Goal: Find specific page/section: Find specific page/section

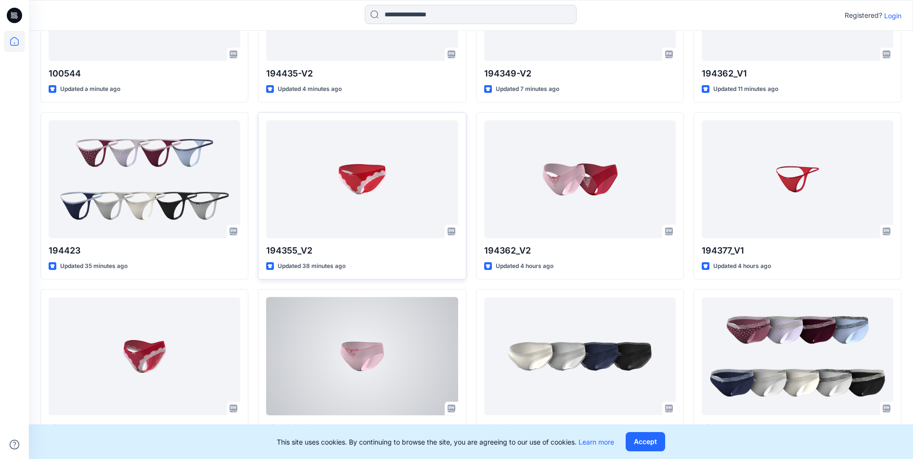
scroll to position [285, 0]
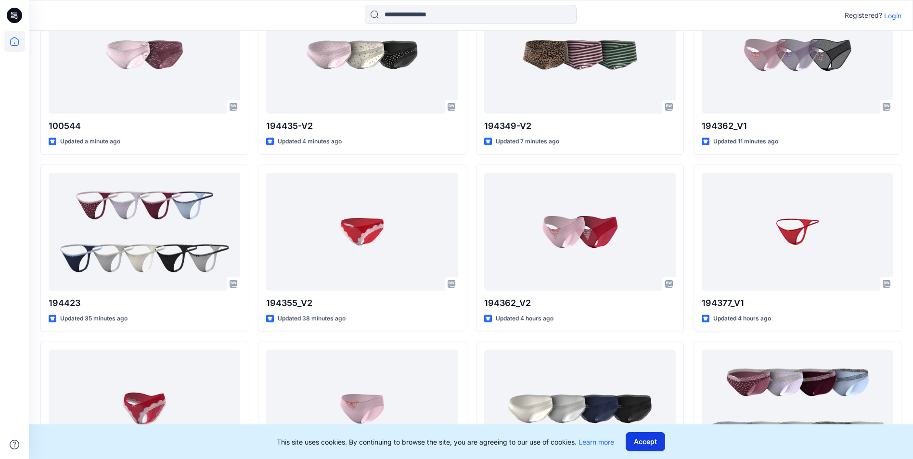
click at [661, 444] on button "Accept" at bounding box center [645, 441] width 39 height 19
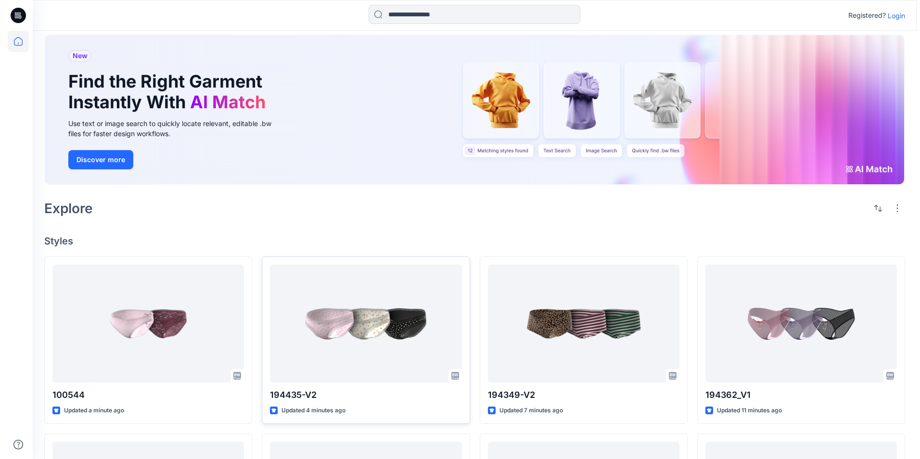
scroll to position [0, 0]
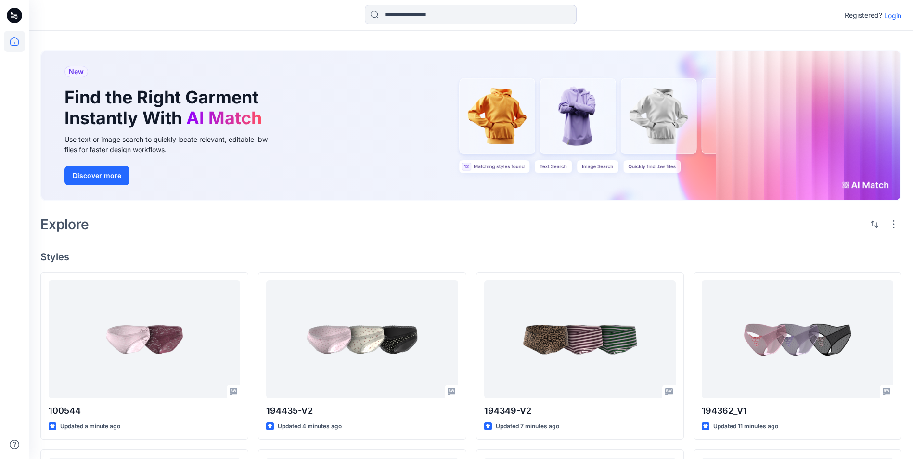
click at [896, 15] on p "Login" at bounding box center [892, 16] width 17 height 10
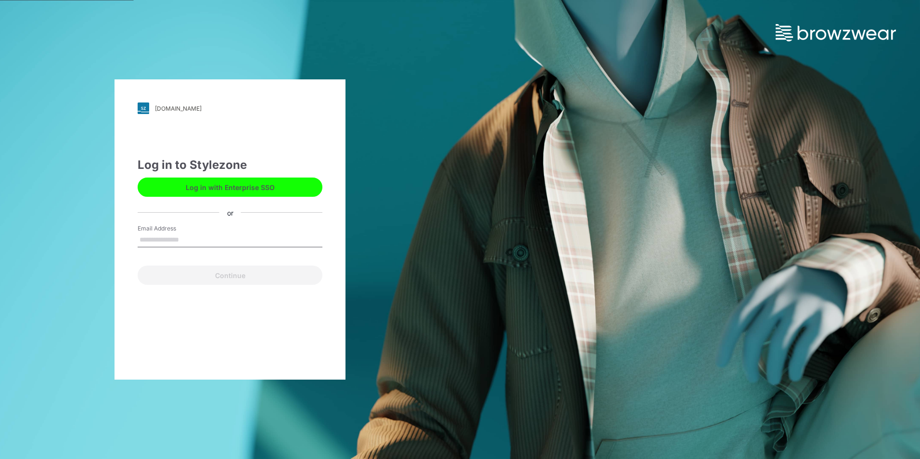
click at [220, 188] on button "Log in with Enterprise SSO" at bounding box center [230, 187] width 185 height 19
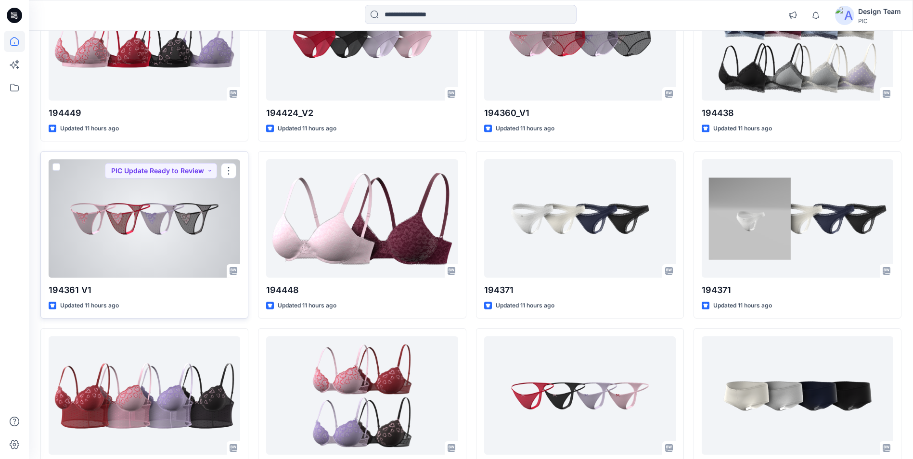
scroll to position [1067, 0]
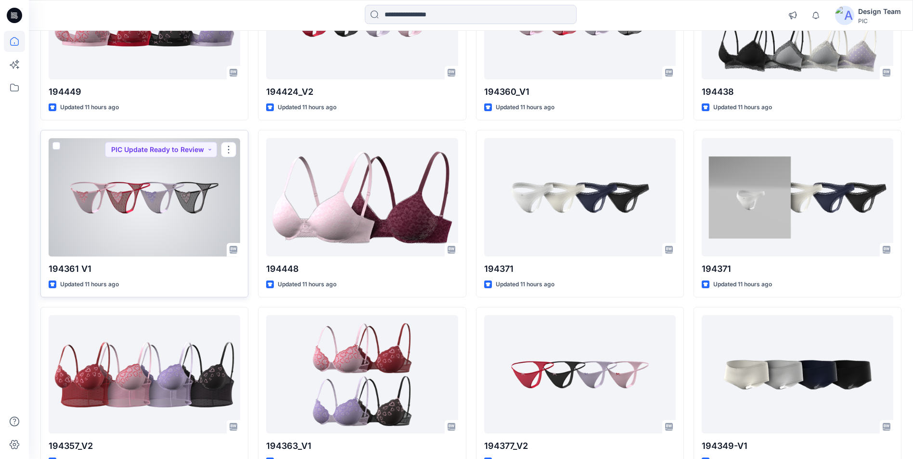
click at [150, 221] on div at bounding box center [145, 197] width 192 height 118
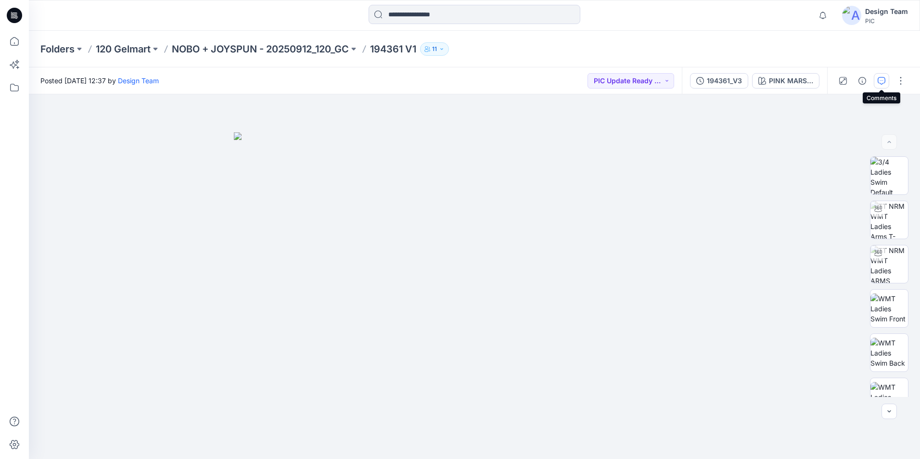
click at [880, 80] on icon "button" at bounding box center [882, 81] width 8 height 8
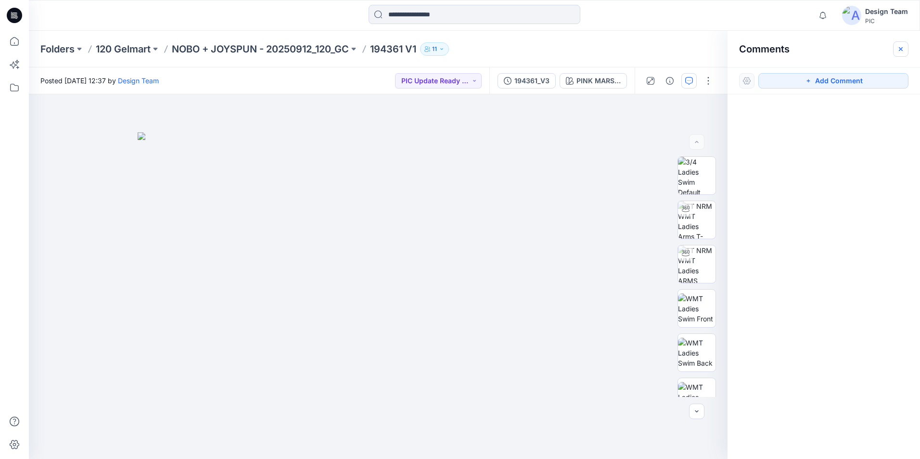
click at [904, 49] on icon "button" at bounding box center [901, 49] width 8 height 8
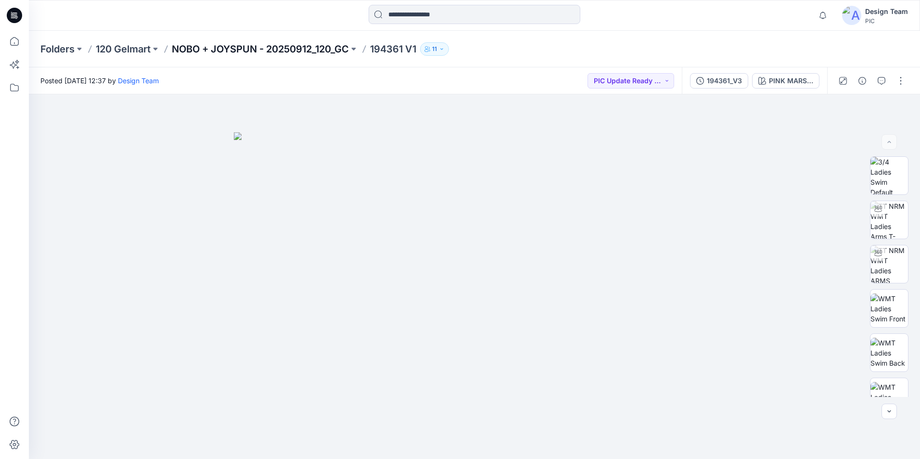
click at [219, 51] on p "NOBO + JOYSPUN - 20250912_120_GC" at bounding box center [260, 48] width 177 height 13
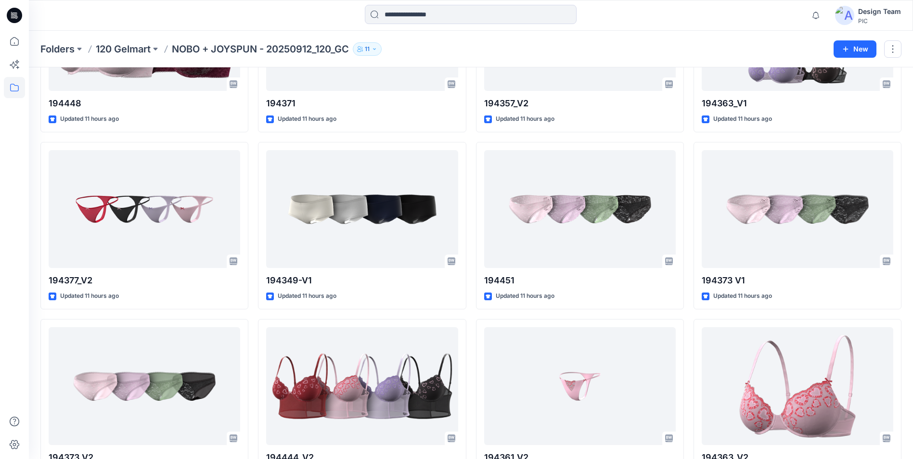
scroll to position [1299, 0]
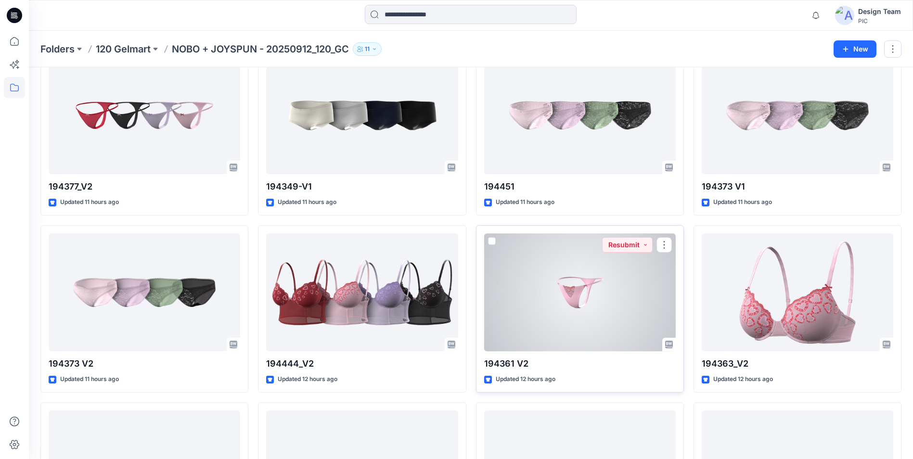
click at [598, 303] on div at bounding box center [580, 292] width 192 height 118
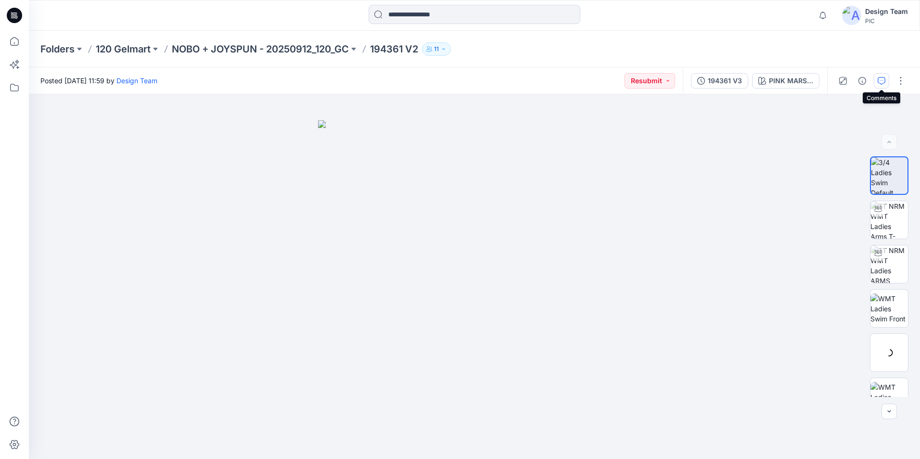
click at [885, 82] on icon "button" at bounding box center [882, 81] width 8 height 8
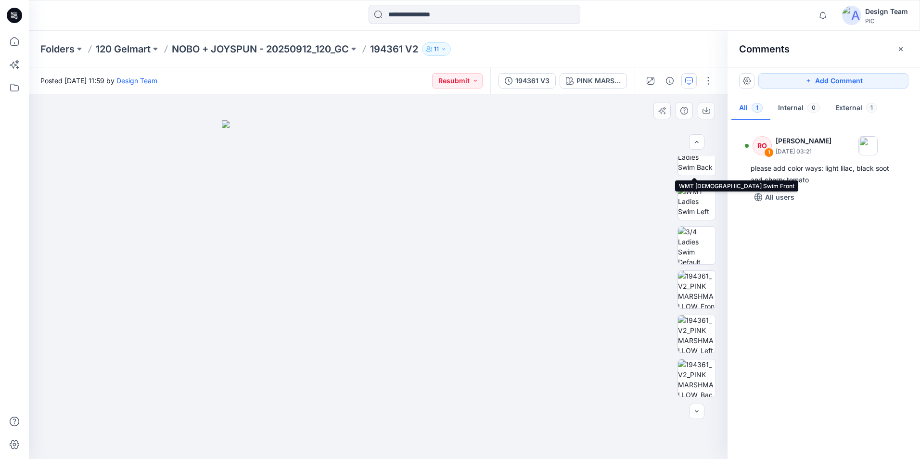
scroll to position [196, 0]
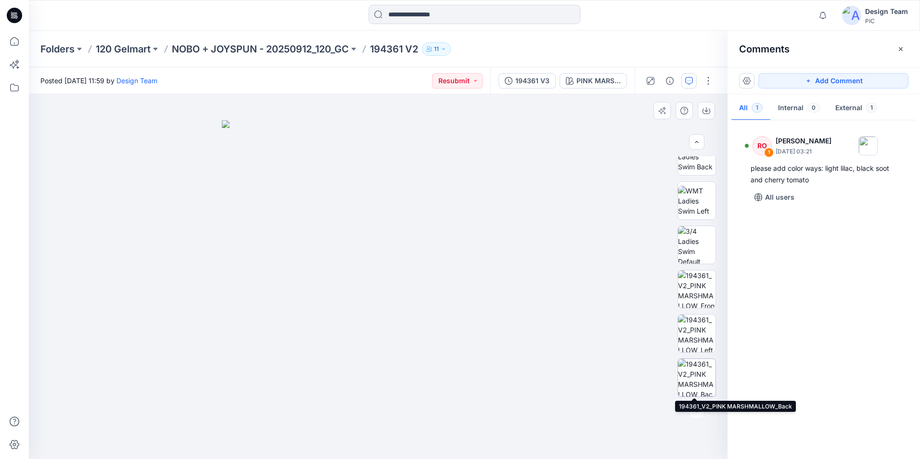
click at [698, 377] on img at bounding box center [697, 378] width 38 height 38
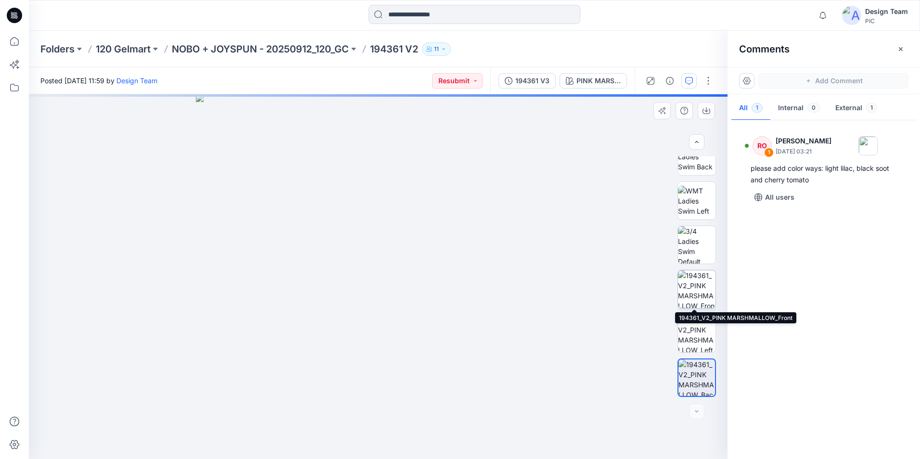
click at [692, 293] on img at bounding box center [697, 289] width 38 height 38
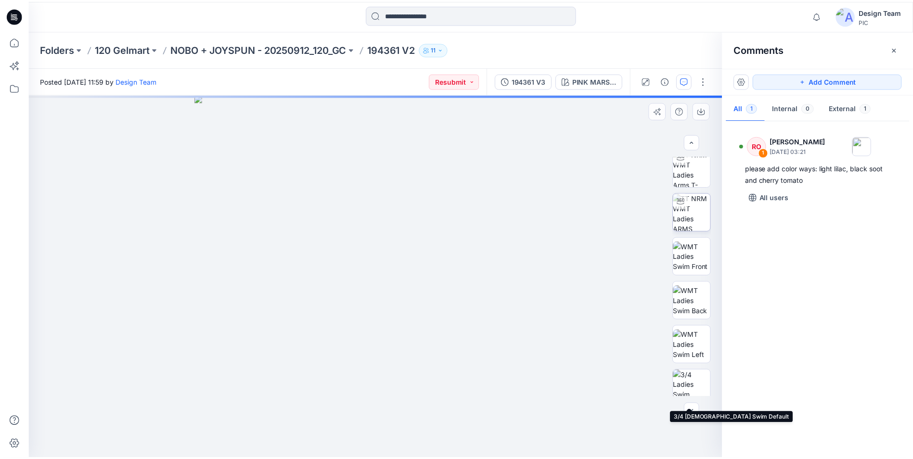
scroll to position [0, 0]
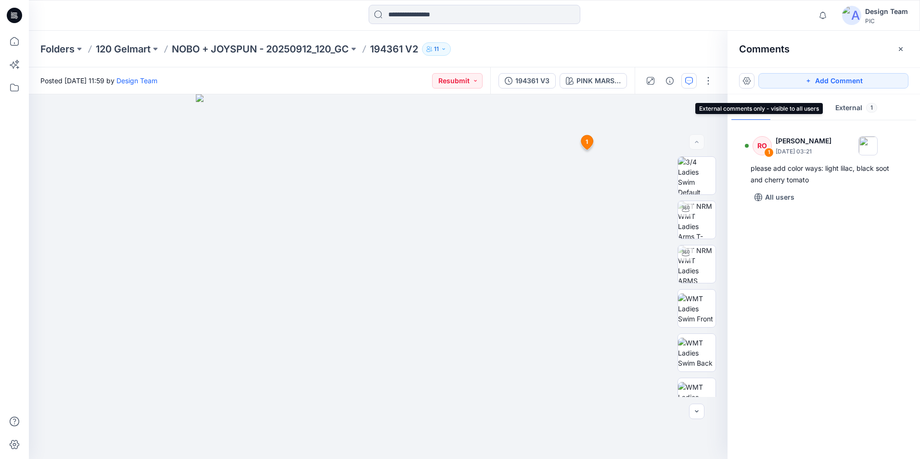
click at [836, 111] on button "External 1" at bounding box center [856, 108] width 57 height 25
click at [739, 114] on button "All 1" at bounding box center [750, 108] width 39 height 25
click at [315, 49] on p "NOBO + JOYSPUN - 20250912_120_GC" at bounding box center [260, 48] width 177 height 13
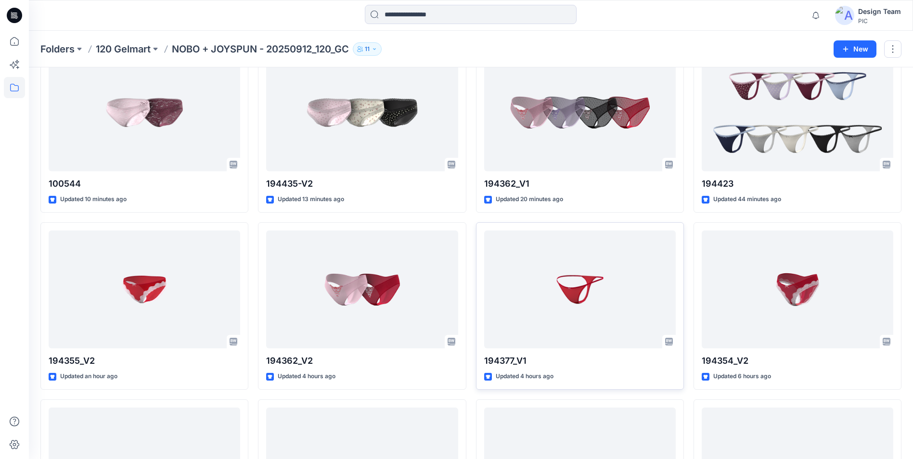
scroll to position [48, 0]
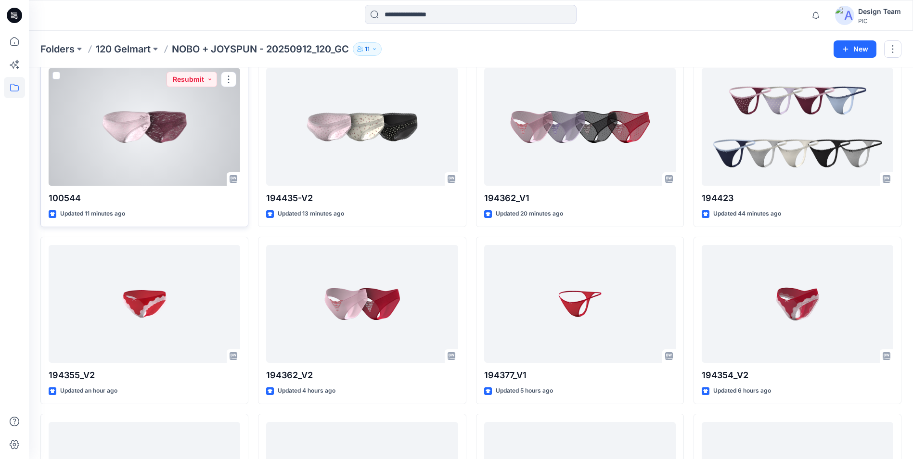
click at [188, 151] on div at bounding box center [145, 127] width 192 height 118
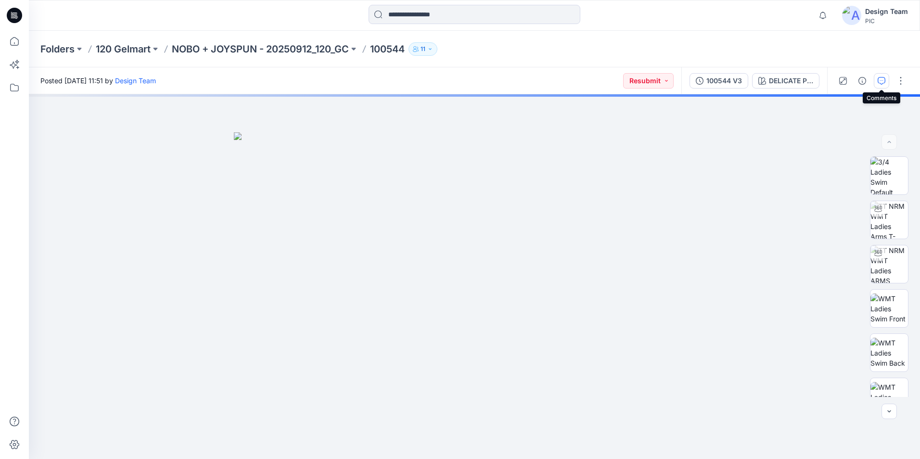
click at [881, 81] on icon "button" at bounding box center [882, 81] width 8 height 8
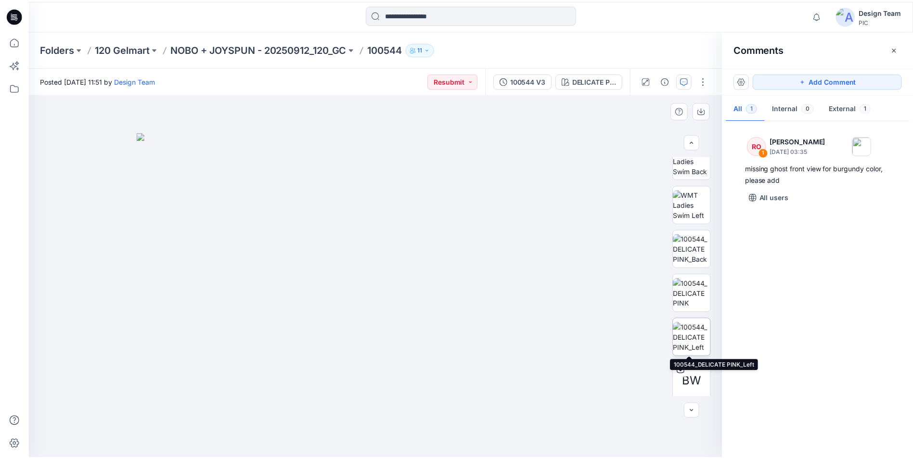
scroll to position [241, 0]
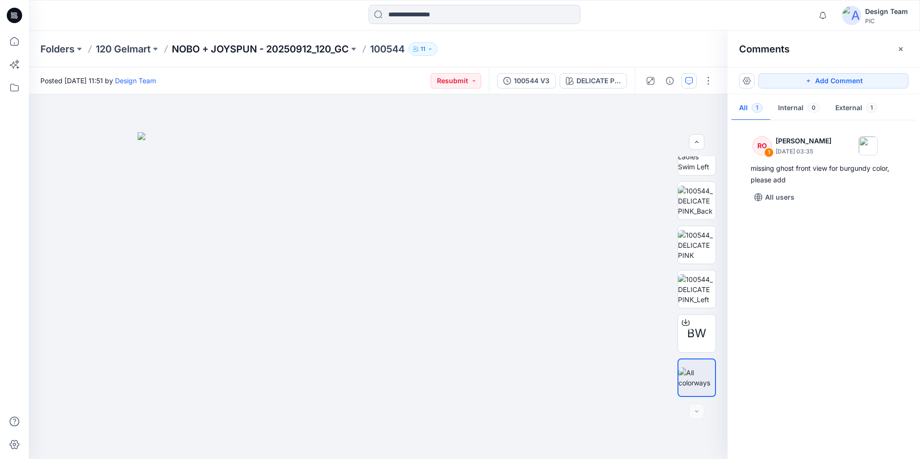
click at [209, 50] on p "NOBO + JOYSPUN - 20250912_120_GC" at bounding box center [260, 48] width 177 height 13
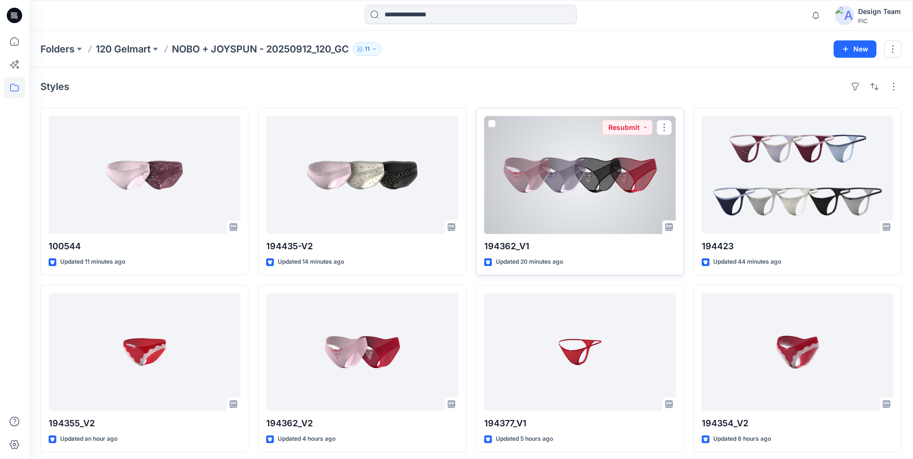
click at [572, 185] on div at bounding box center [580, 175] width 192 height 118
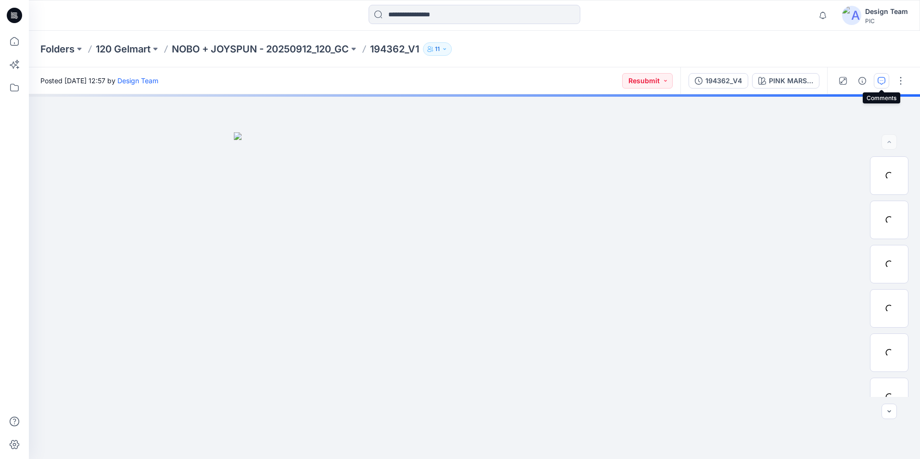
click at [878, 84] on icon "button" at bounding box center [882, 81] width 8 height 8
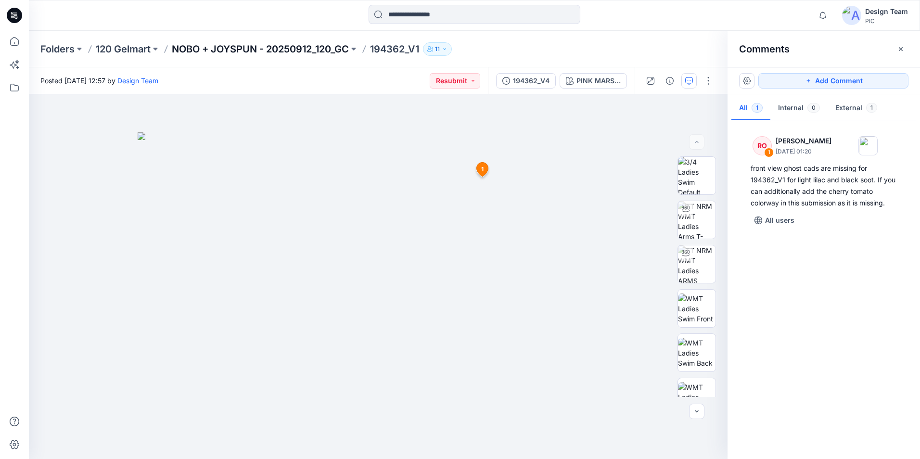
click at [322, 49] on p "NOBO + JOYSPUN - 20250912_120_GC" at bounding box center [260, 48] width 177 height 13
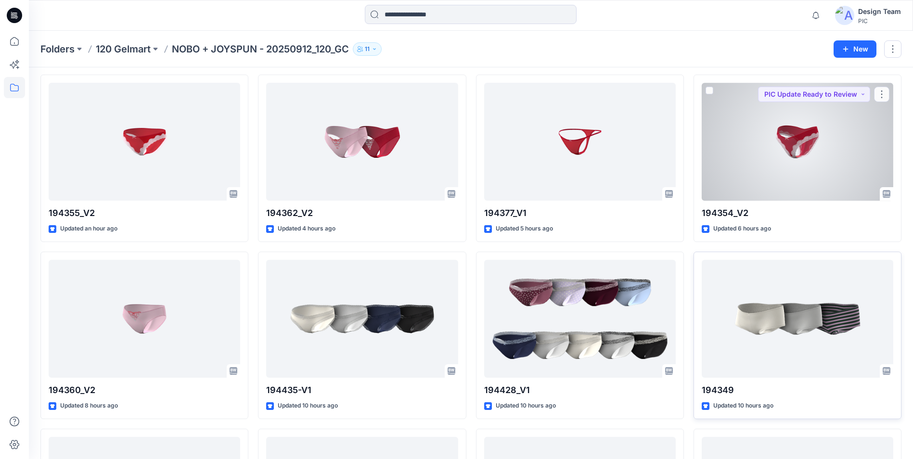
scroll to position [168, 0]
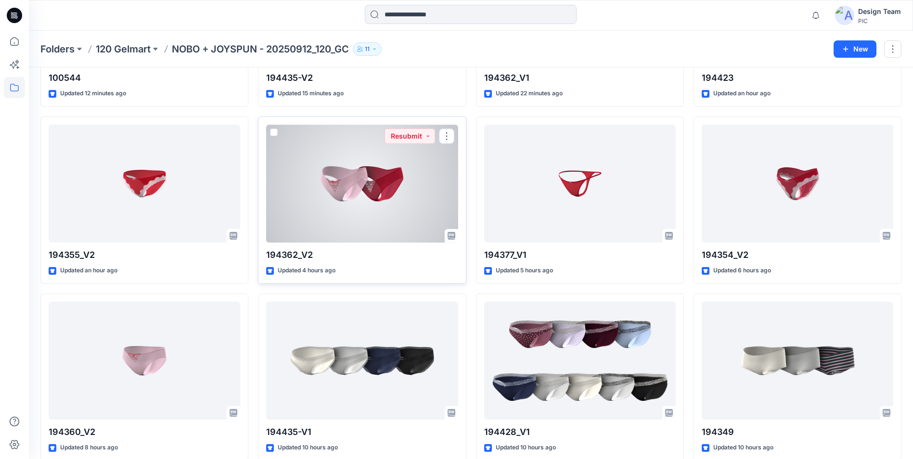
click at [429, 239] on div at bounding box center [362, 184] width 192 height 118
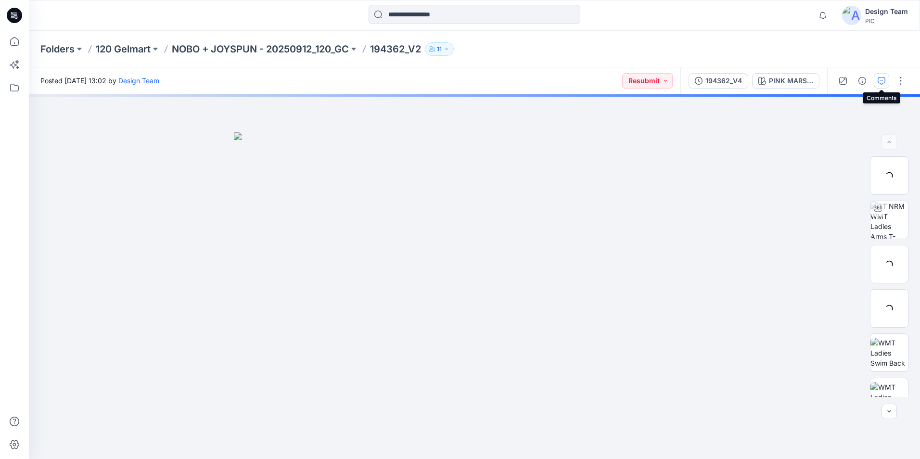
click at [887, 78] on button "button" at bounding box center [881, 80] width 15 height 15
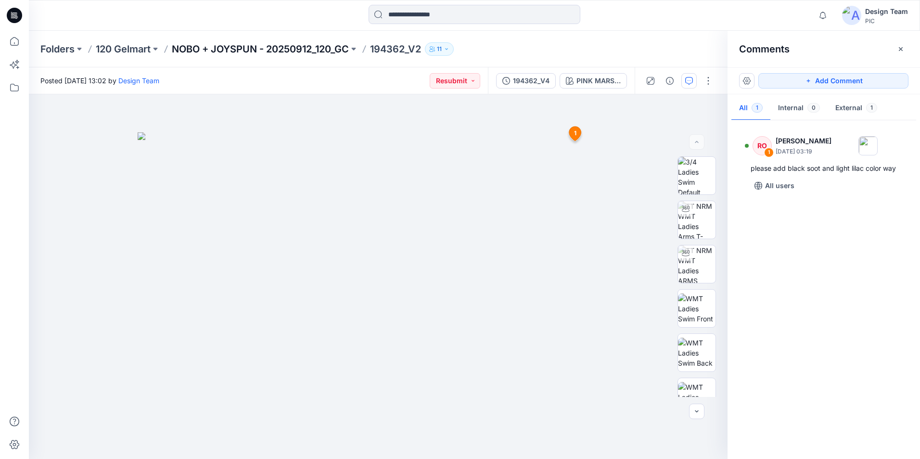
click at [315, 47] on p "NOBO + JOYSPUN - 20250912_120_GC" at bounding box center [260, 48] width 177 height 13
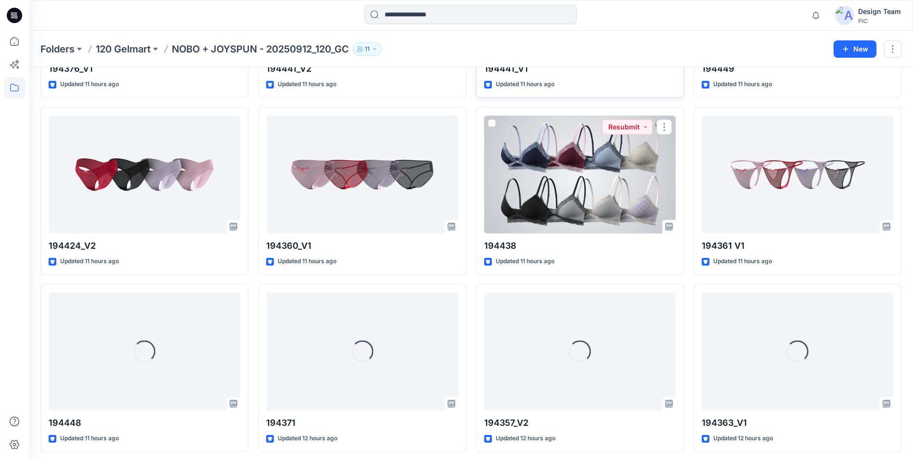
scroll to position [892, 0]
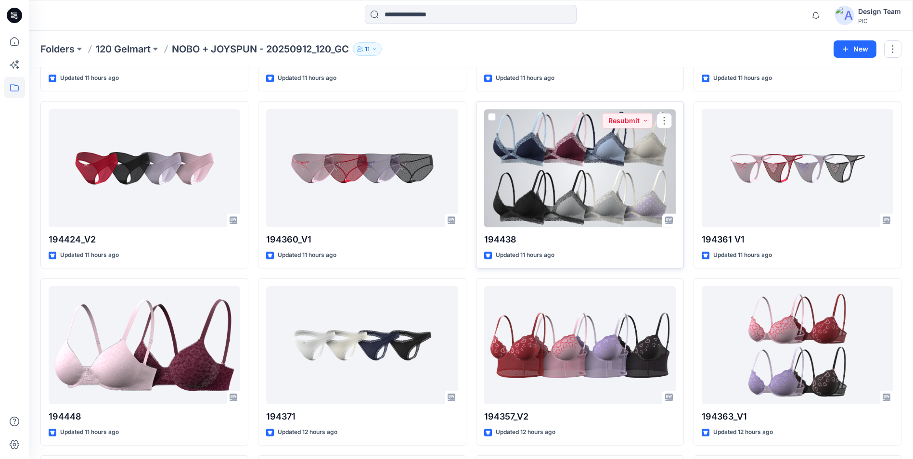
click at [570, 185] on div at bounding box center [580, 168] width 192 height 118
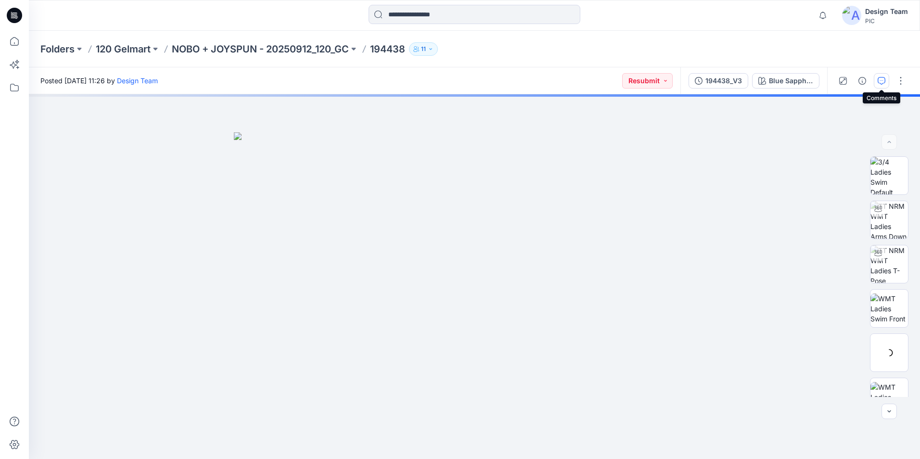
click at [879, 82] on icon "button" at bounding box center [882, 81] width 8 height 8
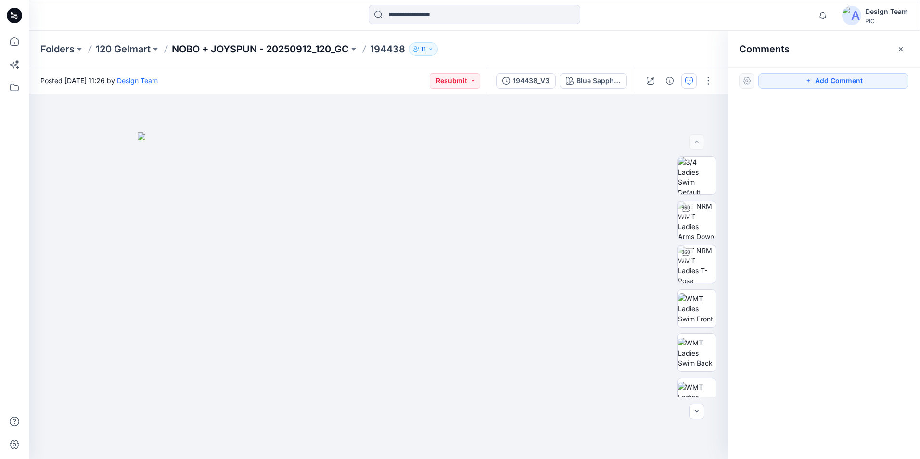
click at [328, 53] on p "NOBO + JOYSPUN - 20250912_120_GC" at bounding box center [260, 48] width 177 height 13
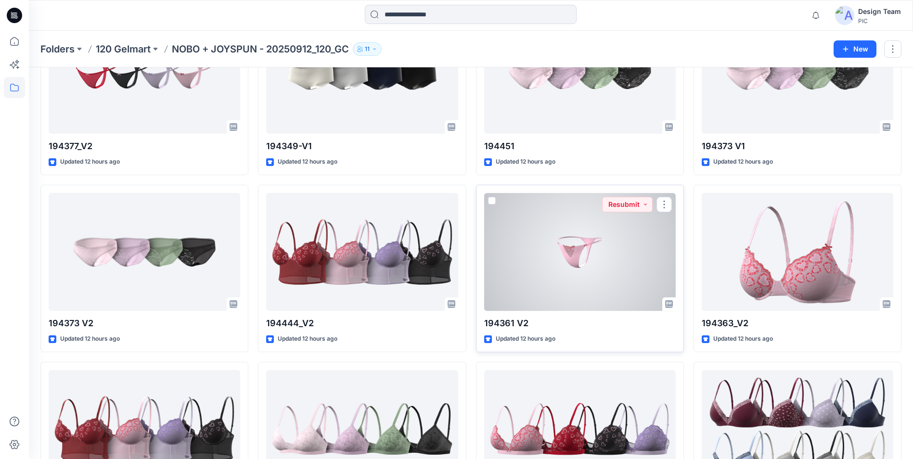
scroll to position [1396, 0]
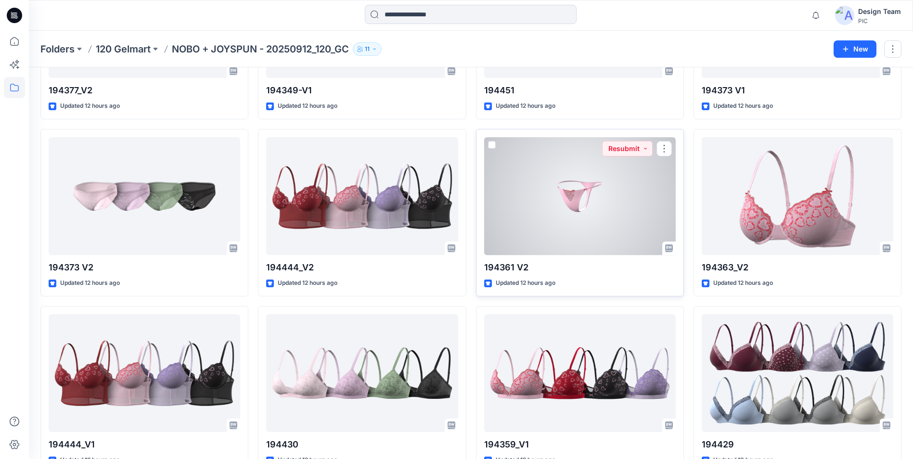
click at [613, 210] on div at bounding box center [580, 196] width 192 height 118
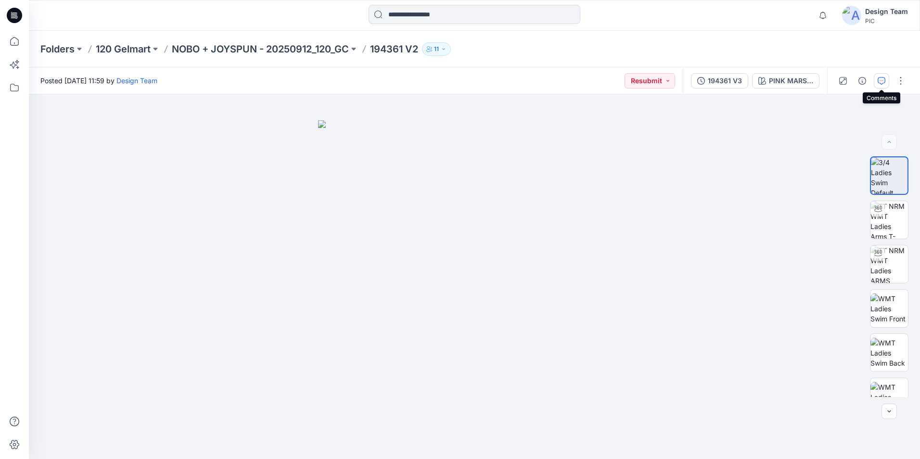
click at [884, 85] on button "button" at bounding box center [881, 80] width 15 height 15
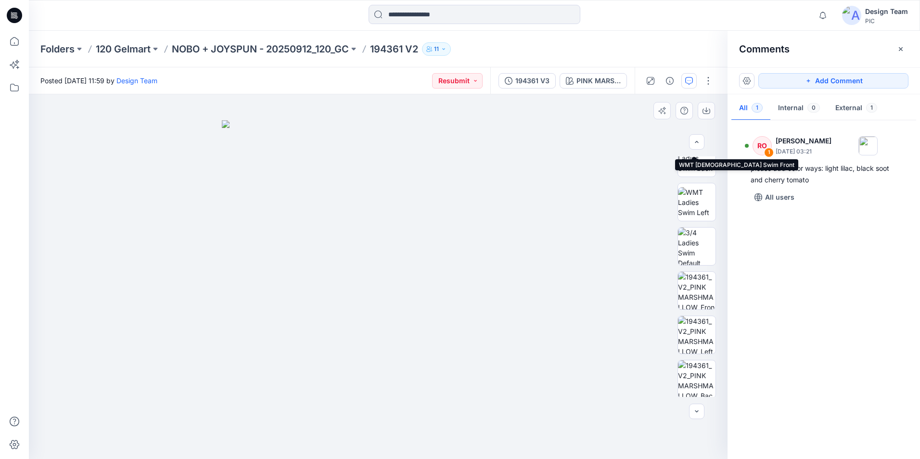
scroll to position [196, 0]
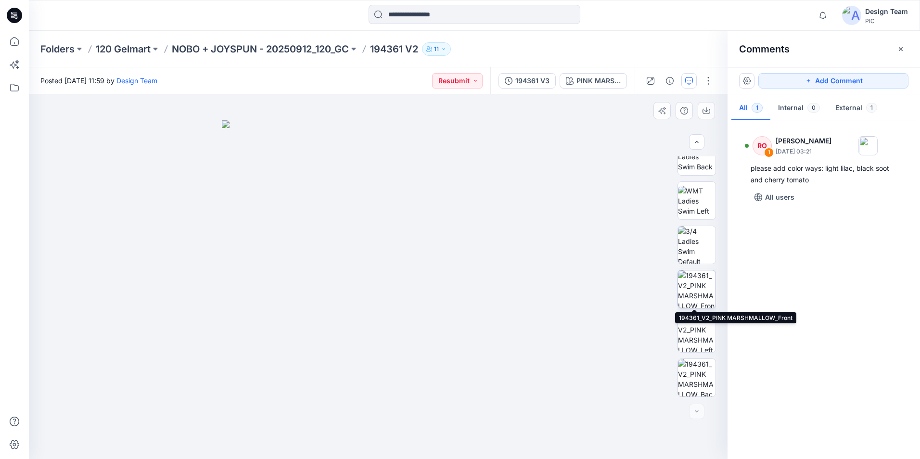
click at [703, 300] on img at bounding box center [697, 289] width 38 height 38
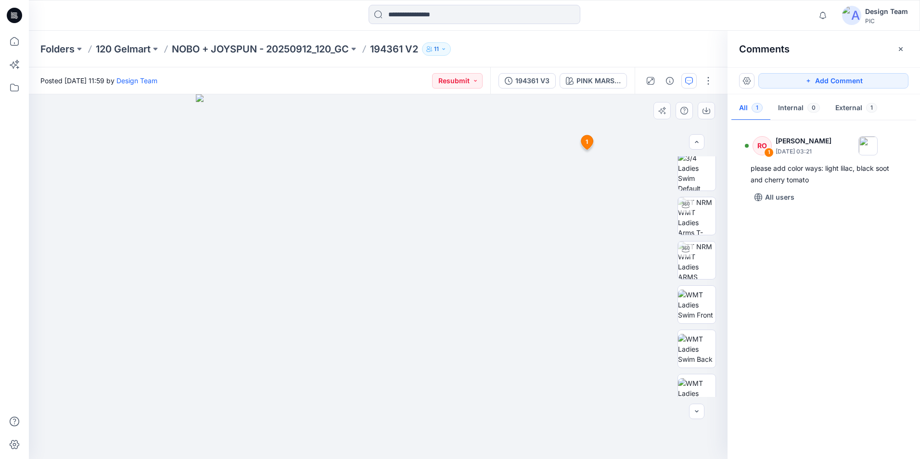
scroll to position [0, 0]
click at [699, 174] on img at bounding box center [697, 176] width 38 height 38
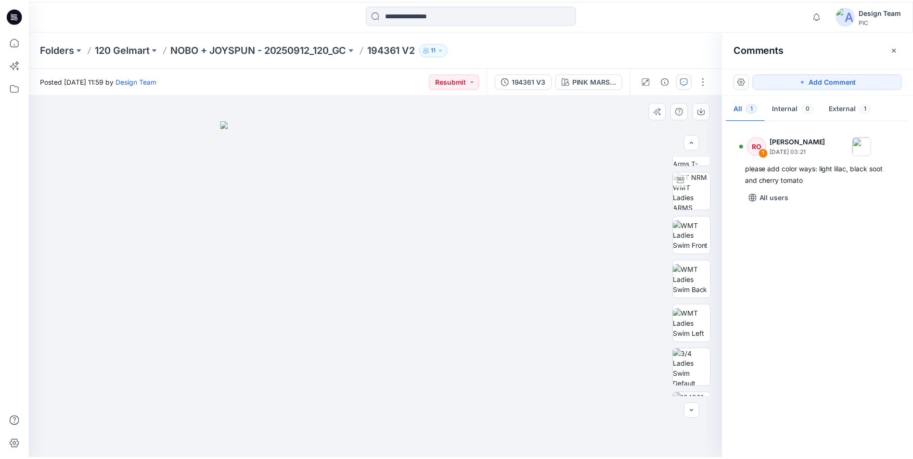
scroll to position [196, 0]
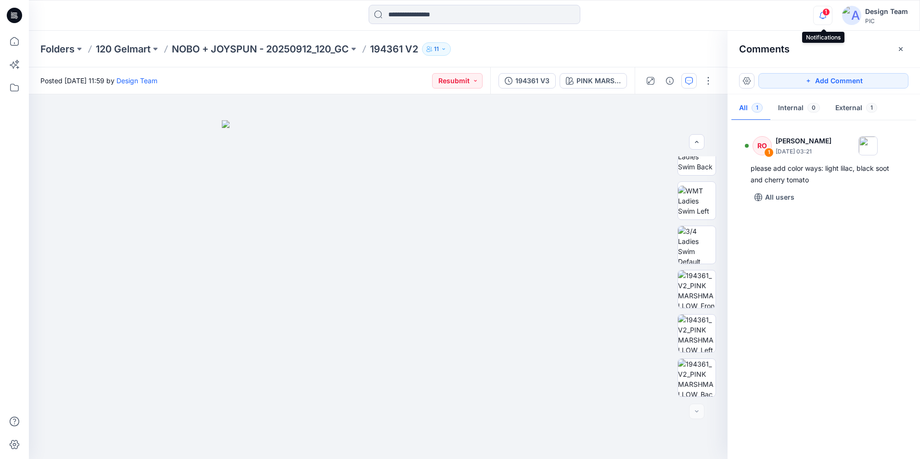
click at [820, 19] on icon "button" at bounding box center [823, 15] width 18 height 19
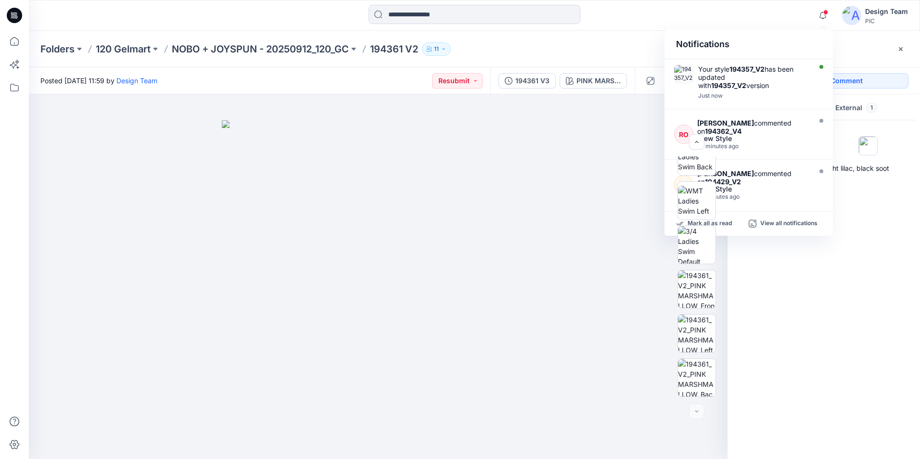
click at [773, 22] on div "Notifications Your style 194357_V2 has been updated with 194357_V2 version Just…" at bounding box center [474, 15] width 891 height 21
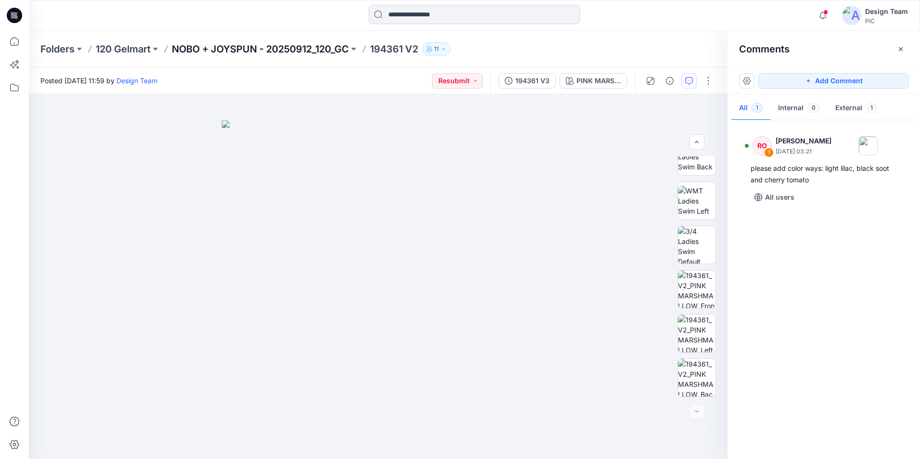
click at [243, 49] on p "NOBO + JOYSPUN - 20250912_120_GC" at bounding box center [260, 48] width 177 height 13
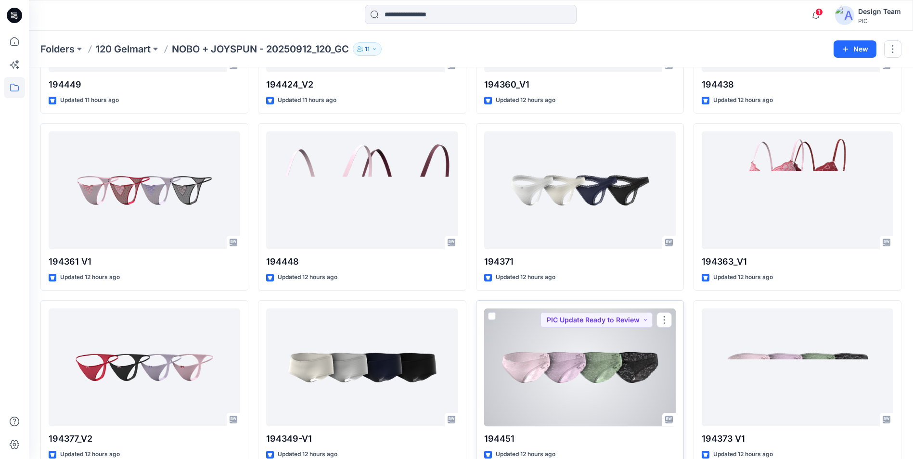
scroll to position [1039, 0]
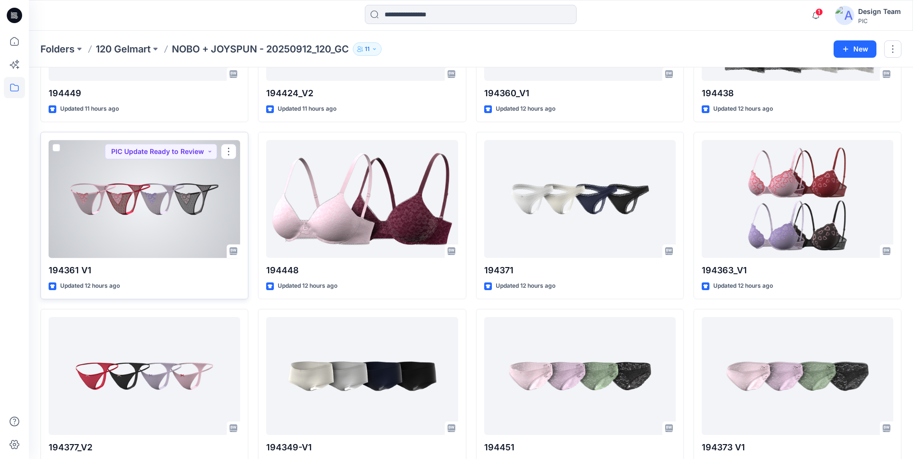
click at [180, 235] on div at bounding box center [145, 199] width 192 height 118
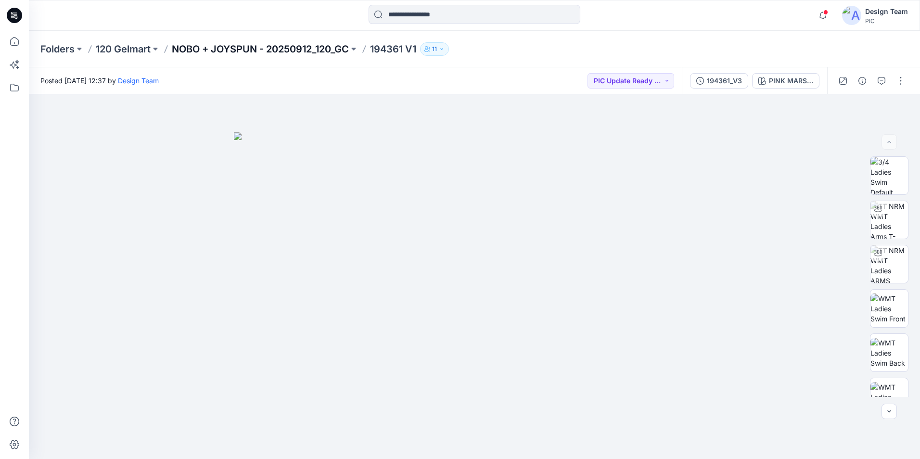
click at [252, 46] on p "NOBO + JOYSPUN - 20250912_120_GC" at bounding box center [260, 48] width 177 height 13
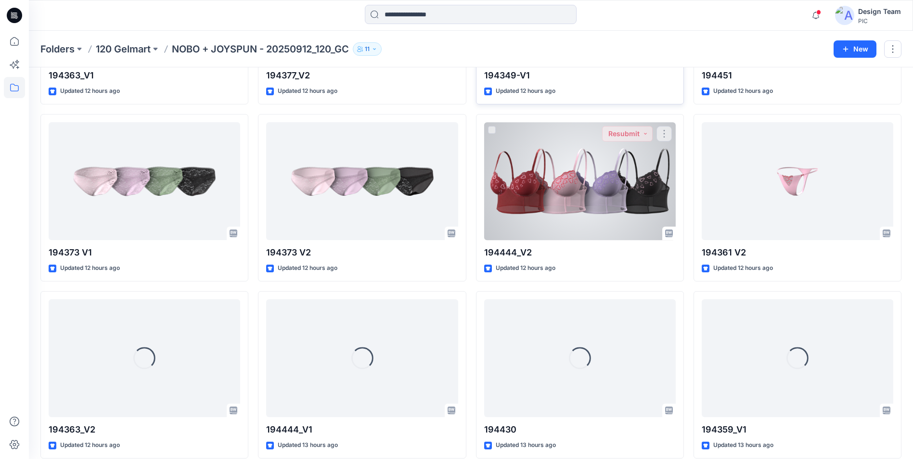
scroll to position [1424, 0]
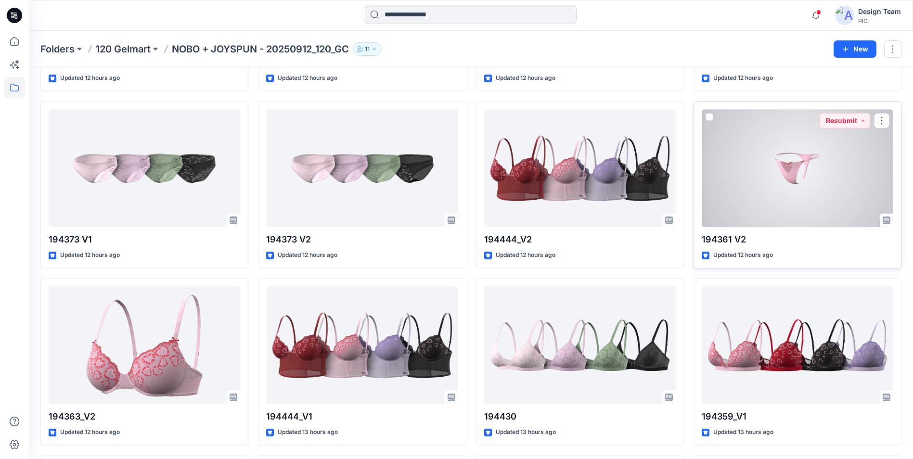
click at [785, 195] on div at bounding box center [798, 168] width 192 height 118
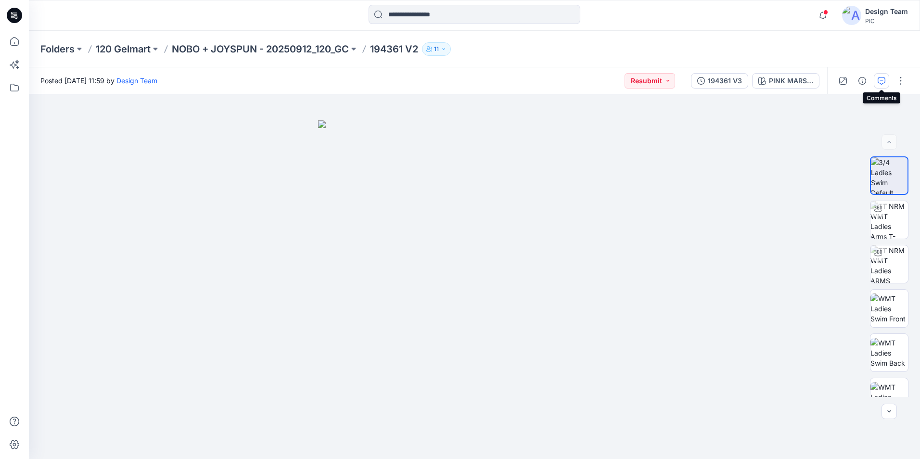
click at [886, 83] on button "button" at bounding box center [881, 80] width 15 height 15
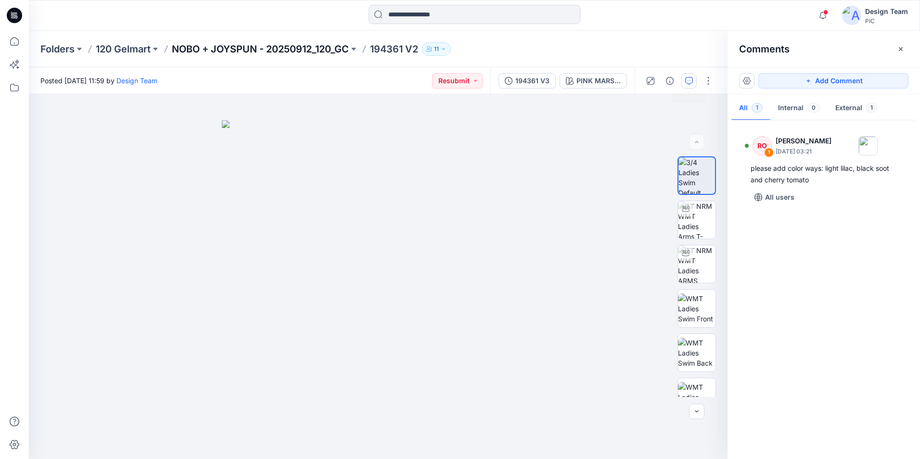
click at [326, 49] on p "NOBO + JOYSPUN - 20250912_120_GC" at bounding box center [260, 48] width 177 height 13
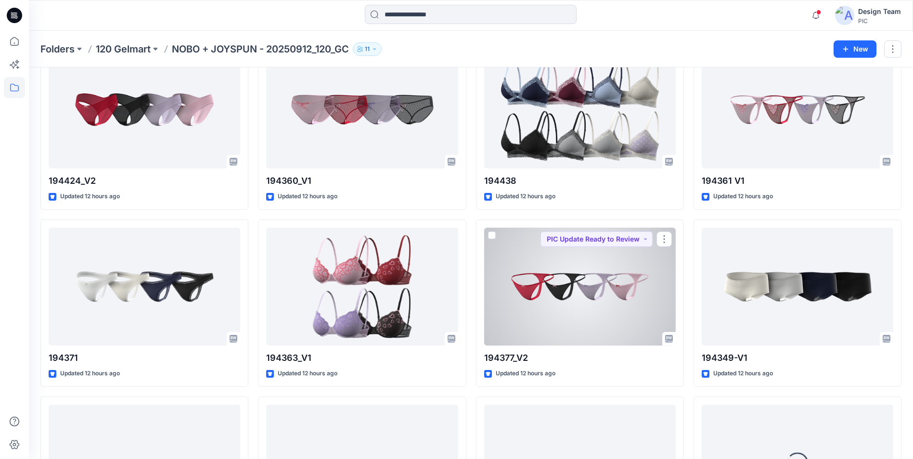
scroll to position [1133, 0]
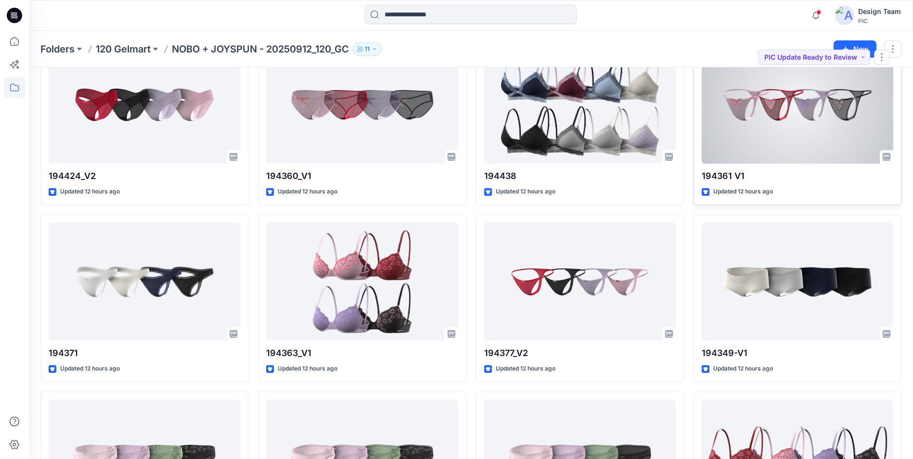
click at [787, 136] on div at bounding box center [798, 105] width 192 height 118
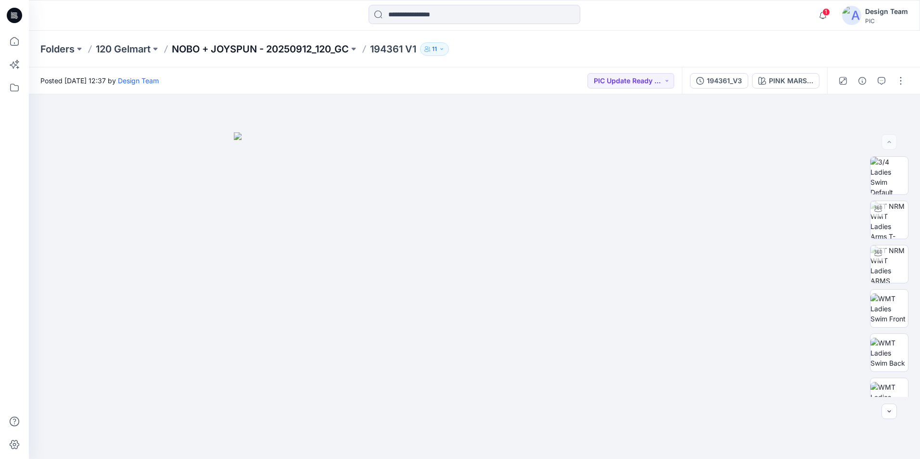
click at [339, 49] on p "NOBO + JOYSPUN - 20250912_120_GC" at bounding box center [260, 48] width 177 height 13
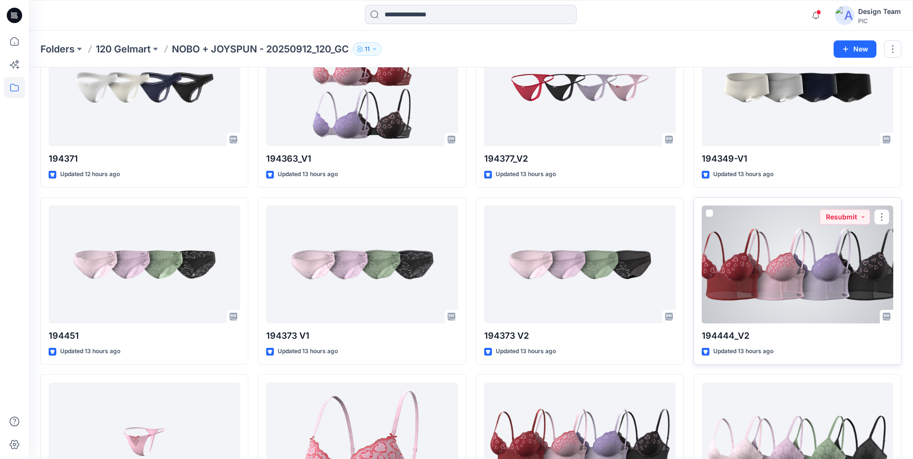
scroll to position [1231, 0]
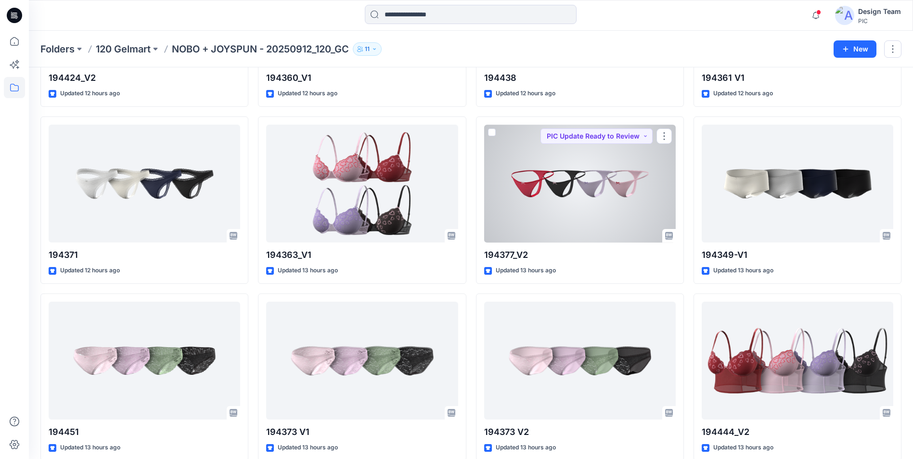
click at [601, 191] on div at bounding box center [580, 184] width 192 height 118
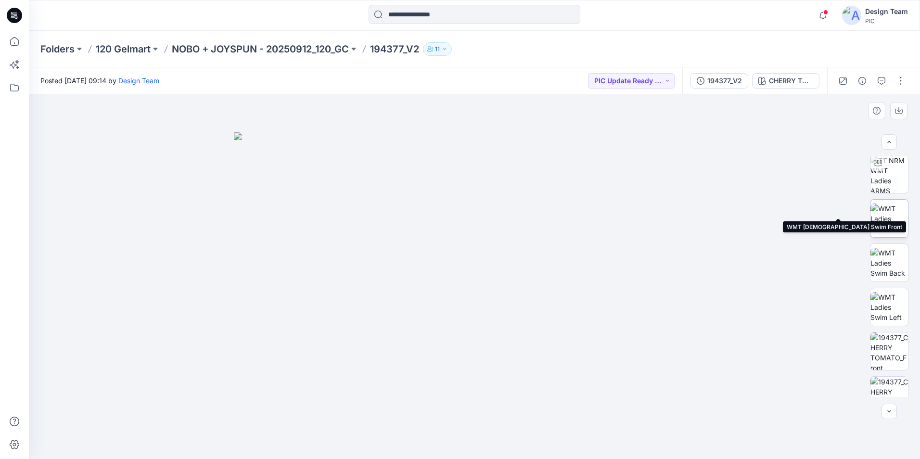
scroll to position [144, 0]
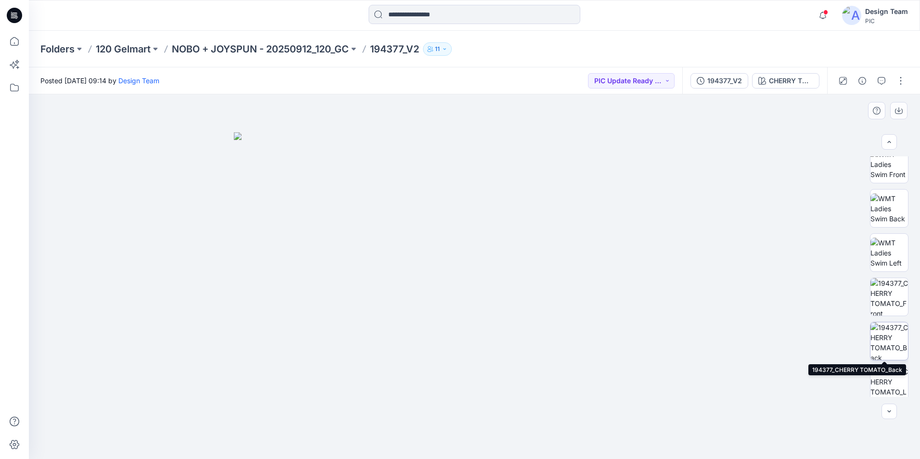
click at [885, 339] on img at bounding box center [890, 341] width 38 height 38
click at [892, 303] on img at bounding box center [890, 297] width 38 height 38
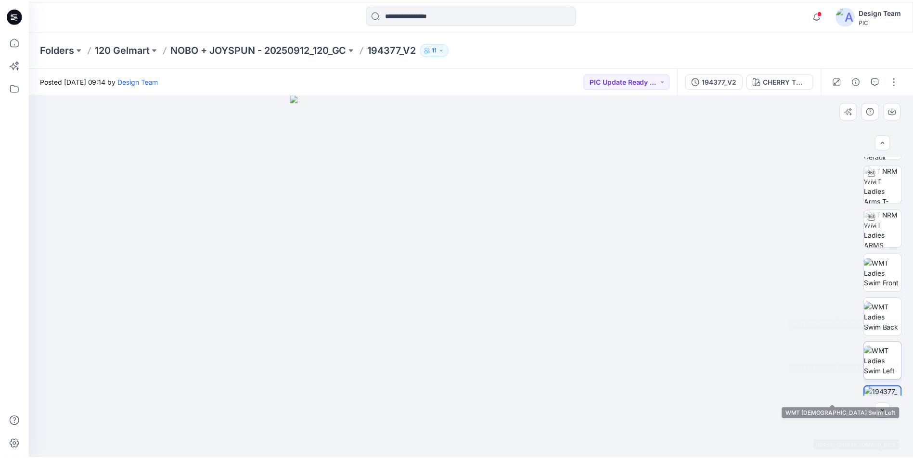
scroll to position [0, 0]
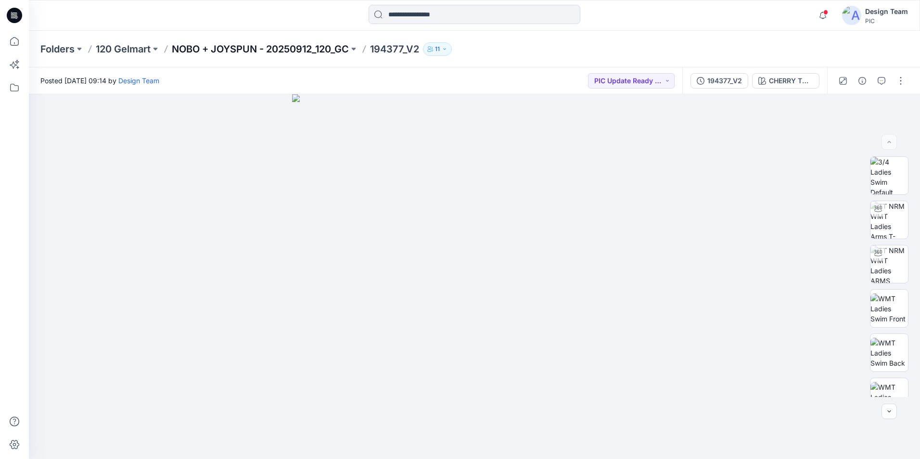
click at [296, 45] on p "NOBO + JOYSPUN - 20250912_120_GC" at bounding box center [260, 48] width 177 height 13
